Goal: Navigation & Orientation: Find specific page/section

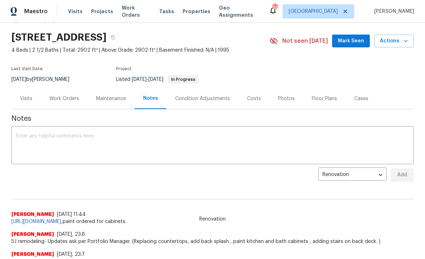
scroll to position [20, 0]
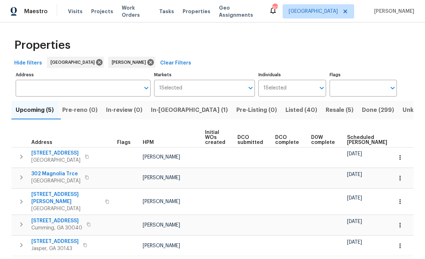
click at [172, 111] on span "In-[GEOGRAPHIC_DATA] (1)" at bounding box center [189, 110] width 77 height 10
